Goal: Task Accomplishment & Management: Manage account settings

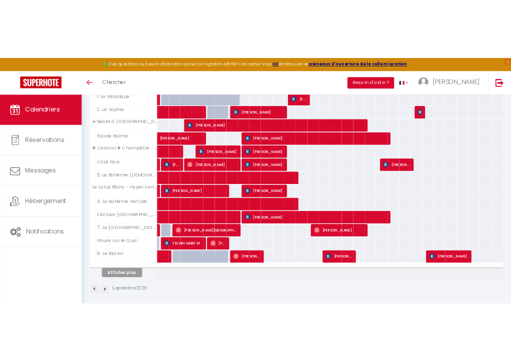
scroll to position [316, 0]
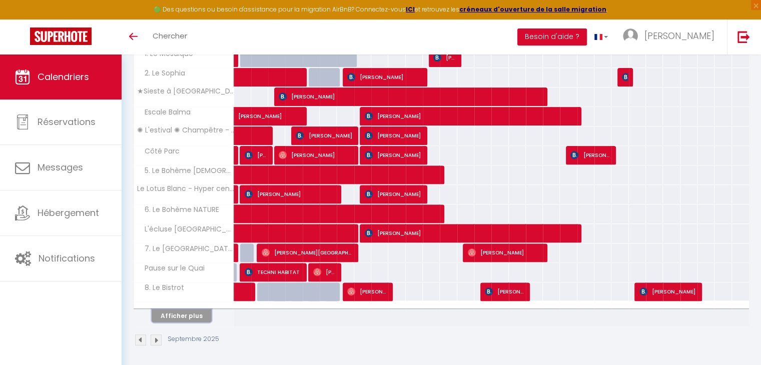
drag, startPoint x: 198, startPoint y: 315, endPoint x: 403, endPoint y: 202, distance: 233.5
click at [198, 315] on button "Afficher plus" at bounding box center [182, 316] width 60 height 14
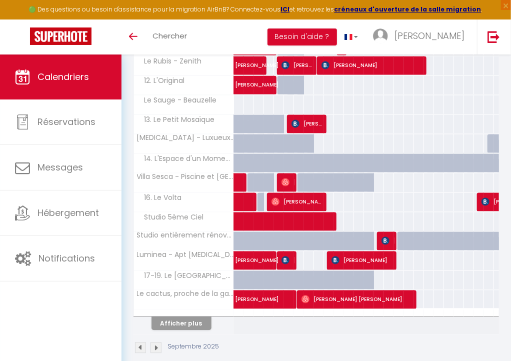
scroll to position [713, 0]
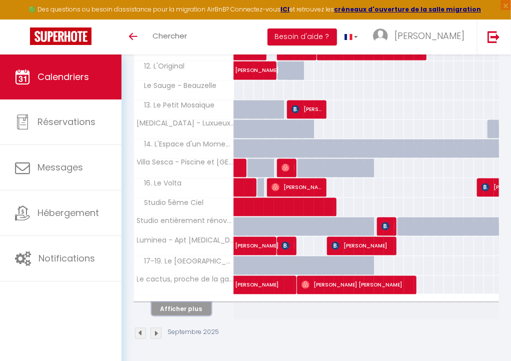
click at [200, 302] on button "Afficher plus" at bounding box center [182, 309] width 60 height 14
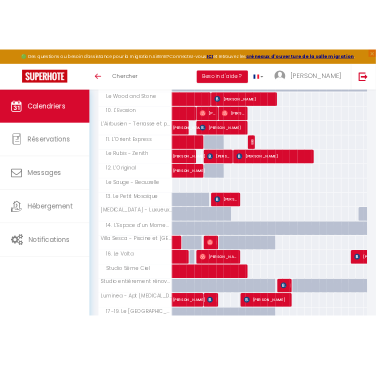
scroll to position [622, 0]
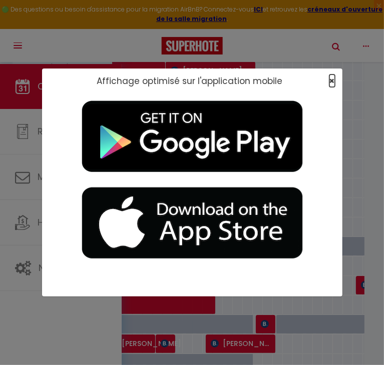
click at [330, 82] on span "×" at bounding box center [332, 81] width 6 height 13
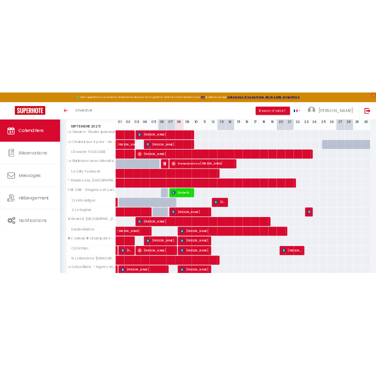
scroll to position [0, 0]
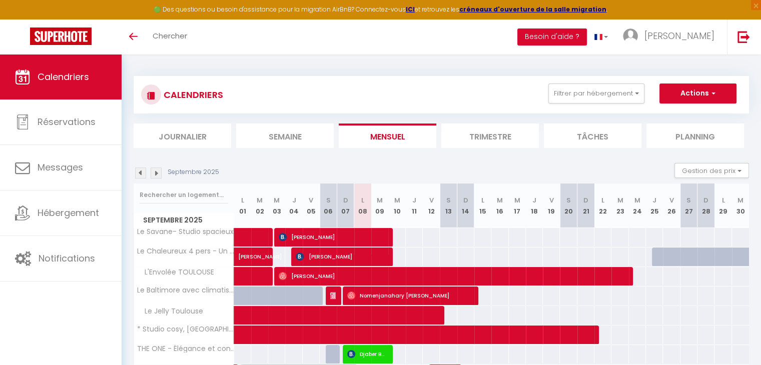
click at [284, 132] on li "Semaine" at bounding box center [285, 136] width 98 height 25
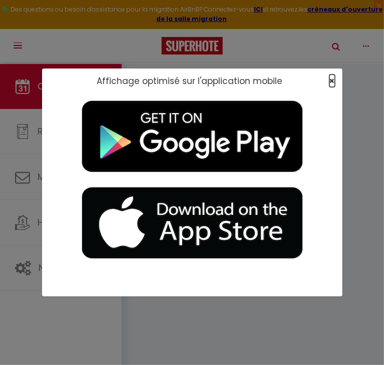
click at [332, 82] on span "×" at bounding box center [332, 81] width 6 height 13
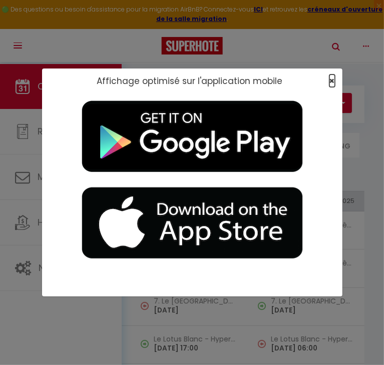
click at [331, 79] on span "×" at bounding box center [332, 81] width 6 height 13
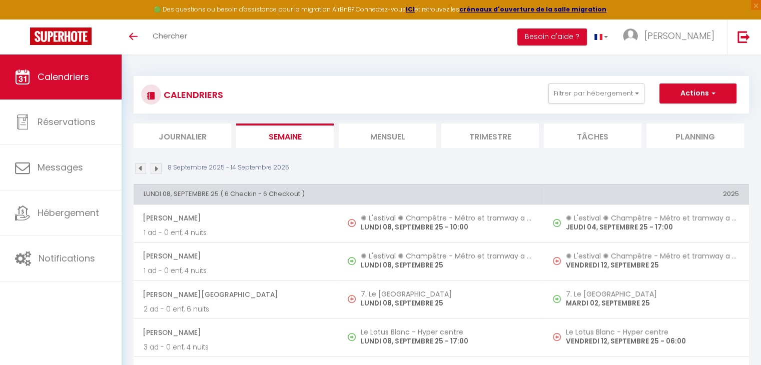
click at [370, 146] on li "Mensuel" at bounding box center [388, 136] width 98 height 25
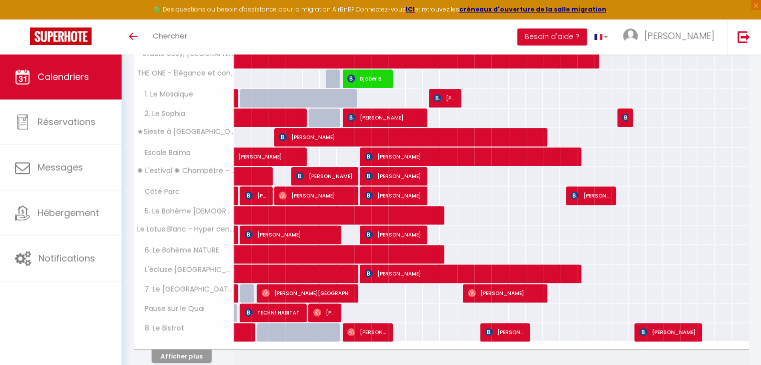
scroll to position [300, 0]
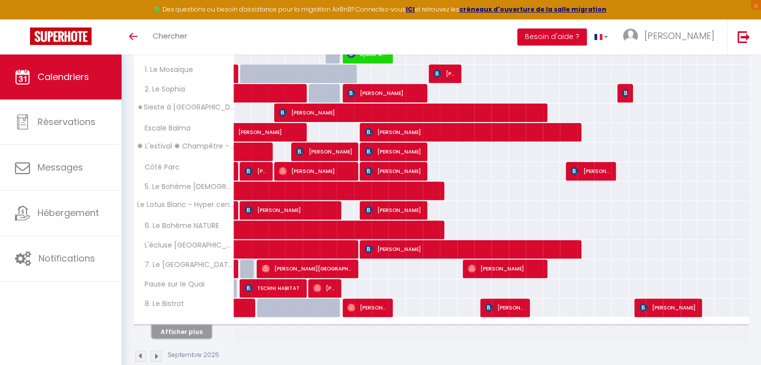
click at [196, 328] on button "Afficher plus" at bounding box center [182, 332] width 60 height 14
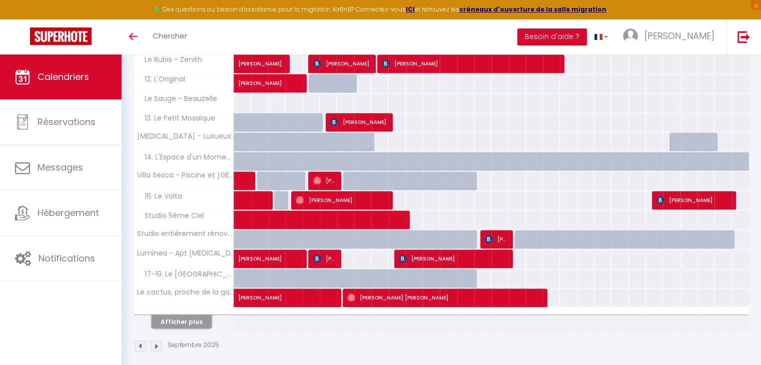
scroll to position [704, 0]
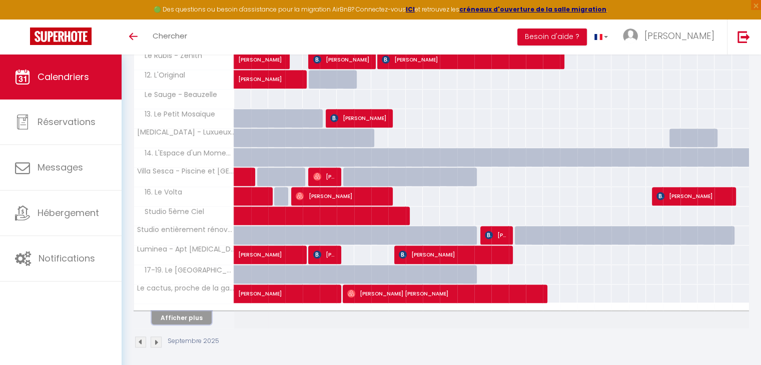
click at [183, 311] on button "Afficher plus" at bounding box center [182, 318] width 60 height 14
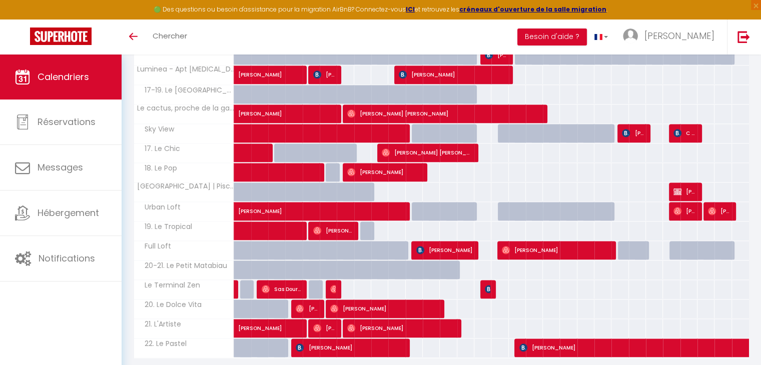
scroll to position [913, 0]
